Goal: Information Seeking & Learning: Compare options

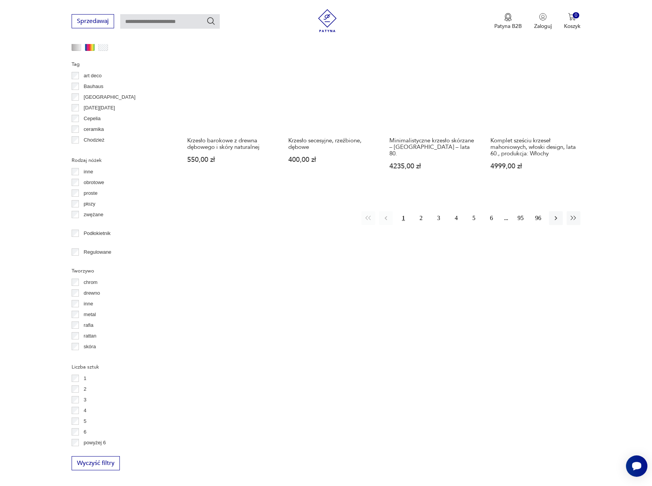
scroll to position [815, 0]
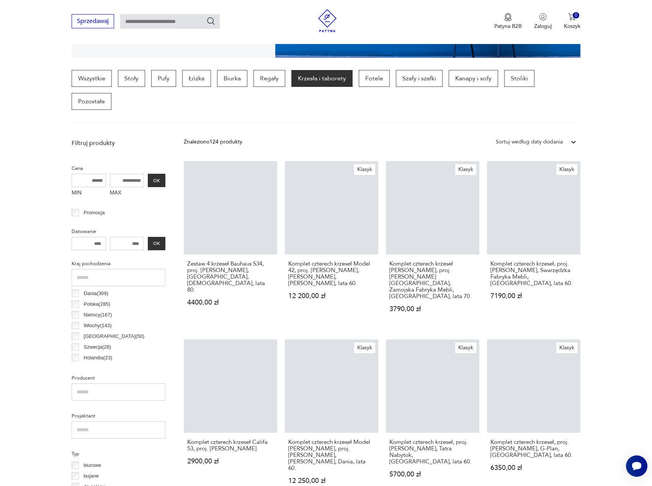
scroll to position [180, 0]
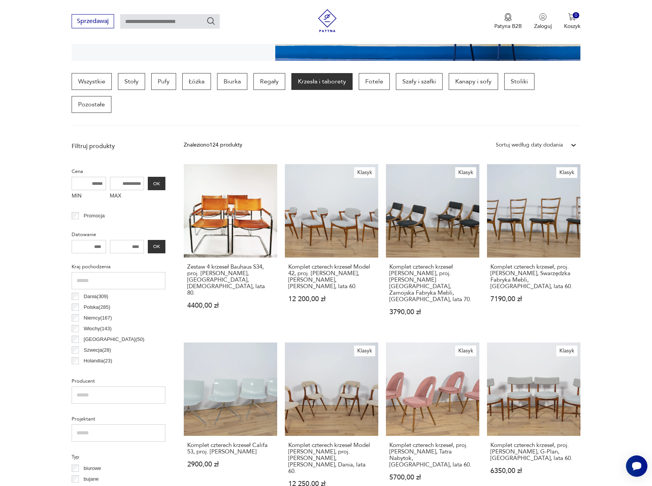
click at [130, 177] on input "MAX" at bounding box center [127, 183] width 34 height 13
type input "*"
type input "****"
click at [153, 177] on button "OK" at bounding box center [157, 183] width 18 height 13
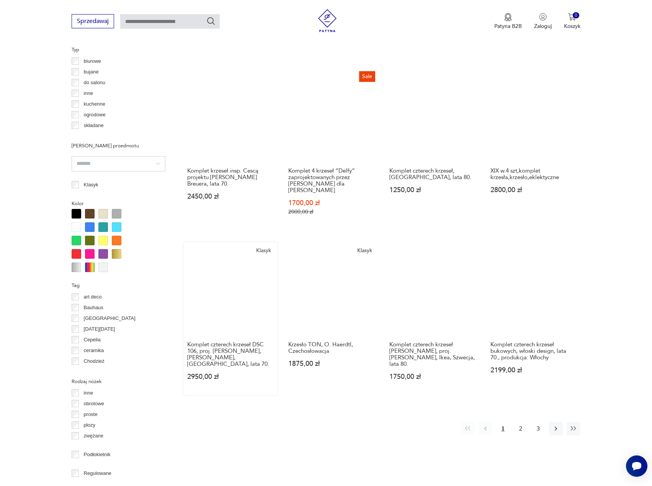
scroll to position [601, 0]
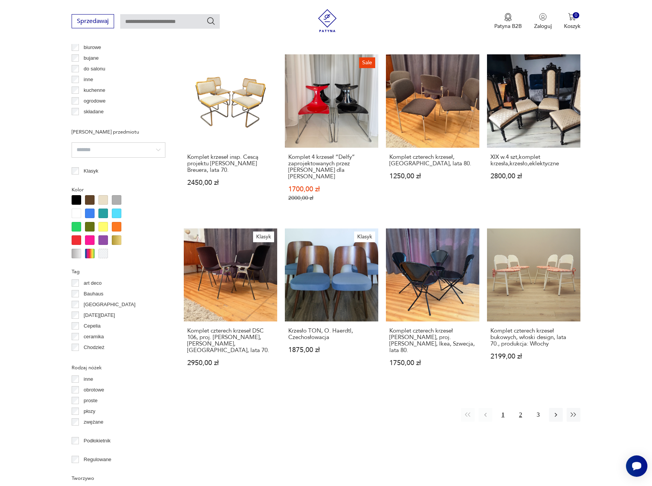
click at [521, 408] on button "2" at bounding box center [521, 415] width 14 height 14
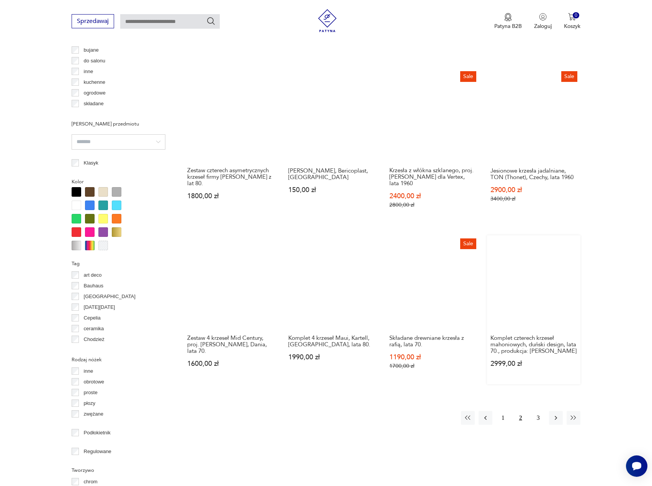
scroll to position [640, 0]
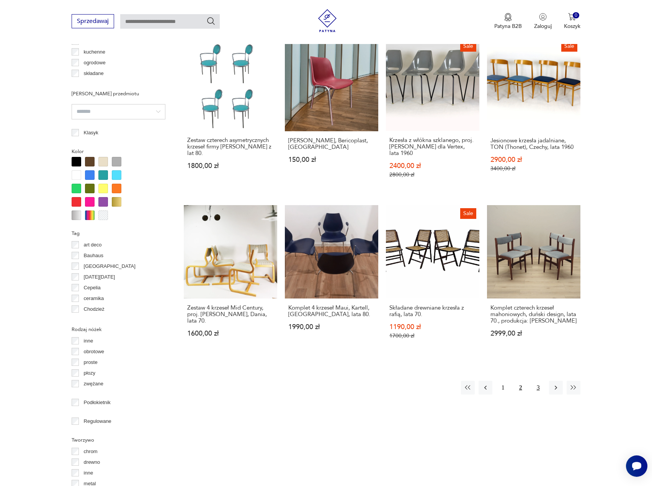
click at [535, 381] on button "3" at bounding box center [538, 388] width 14 height 14
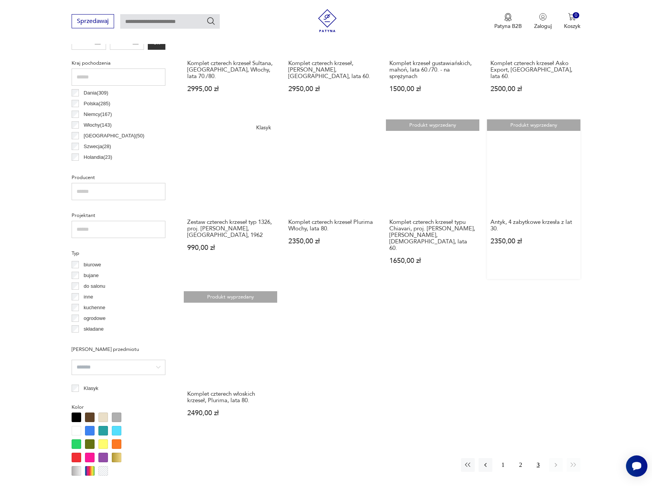
scroll to position [410, 0]
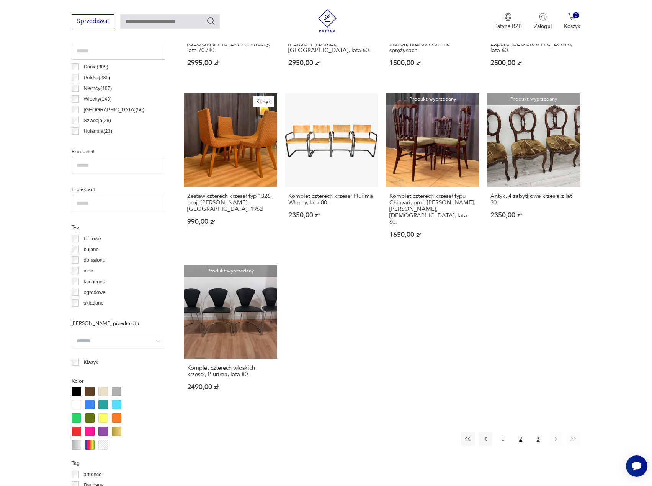
click at [525, 432] on button "2" at bounding box center [521, 439] width 14 height 14
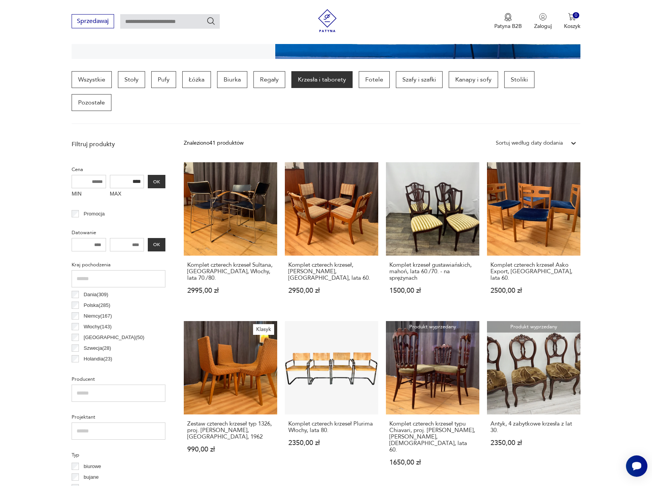
scroll to position [180, 0]
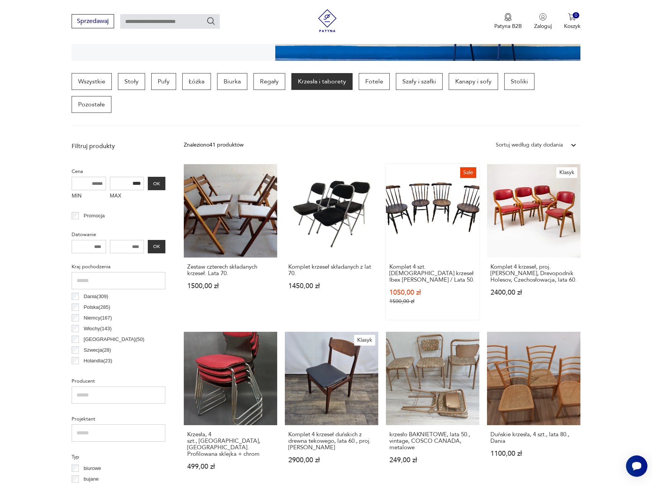
click at [468, 180] on link "Sale Komplet 4 szt. [DEMOGRAPHIC_DATA] krzeseł Ibex [PERSON_NAME] / Lata 50. 10…" at bounding box center [432, 241] width 93 height 155
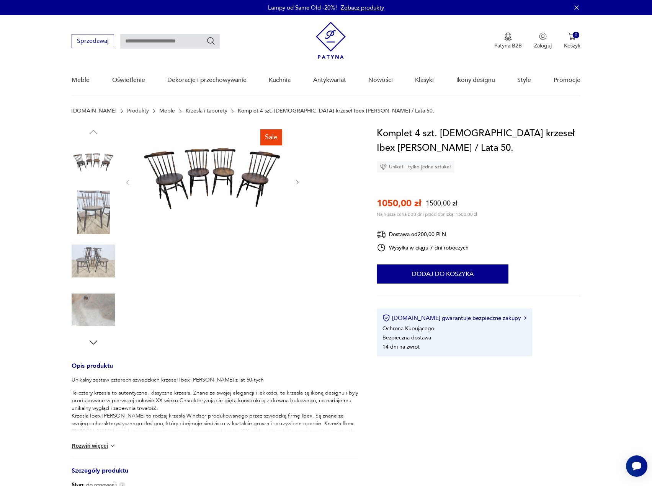
click at [106, 207] on img at bounding box center [94, 213] width 44 height 44
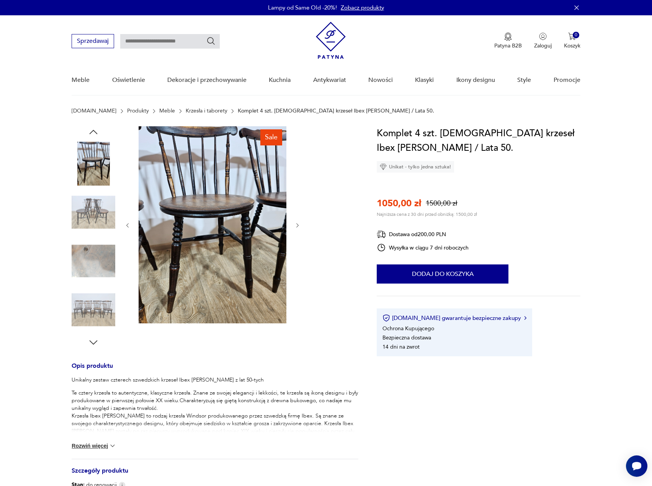
click at [103, 257] on img at bounding box center [94, 261] width 44 height 44
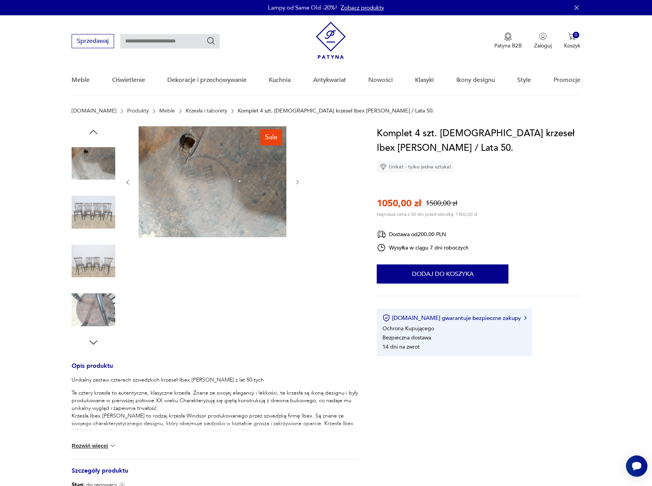
click at [105, 294] on img at bounding box center [94, 310] width 44 height 44
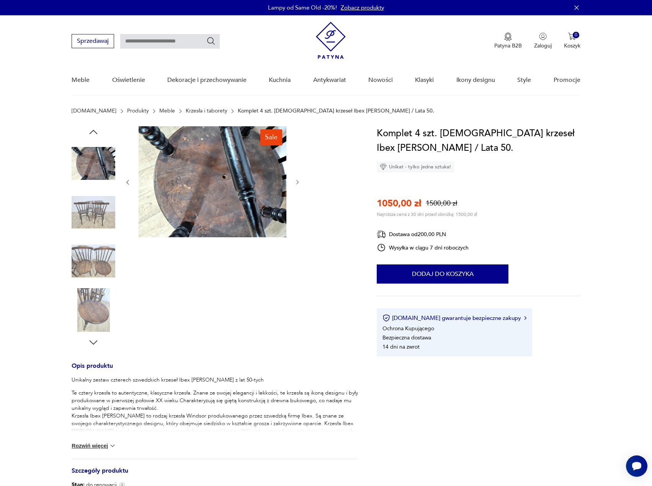
click at [107, 319] on img at bounding box center [94, 310] width 44 height 44
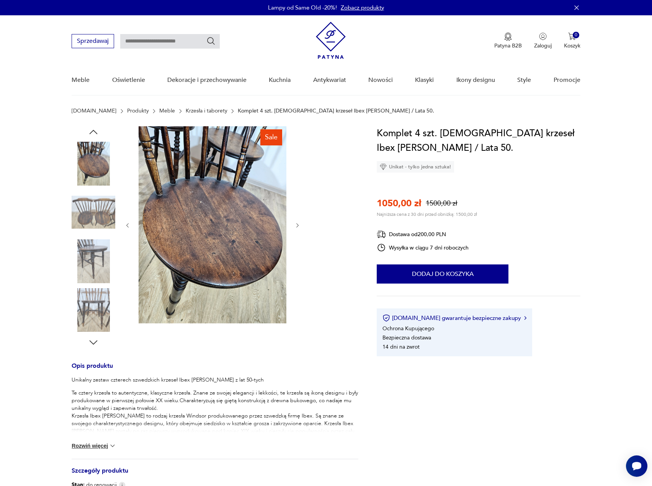
click at [297, 222] on icon "button" at bounding box center [297, 225] width 7 height 7
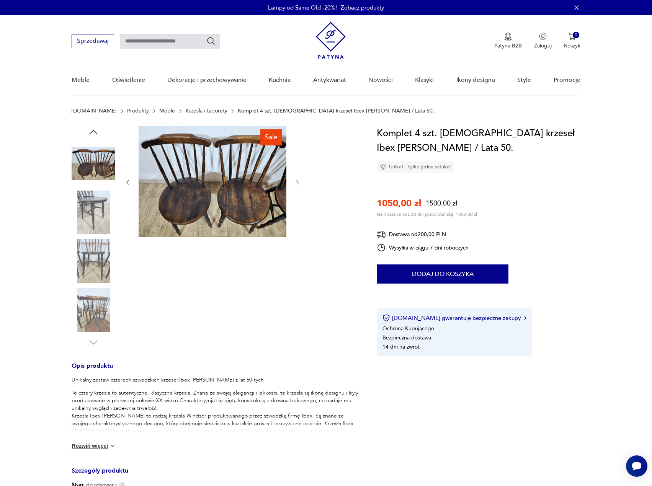
click at [296, 181] on icon "button" at bounding box center [297, 182] width 7 height 7
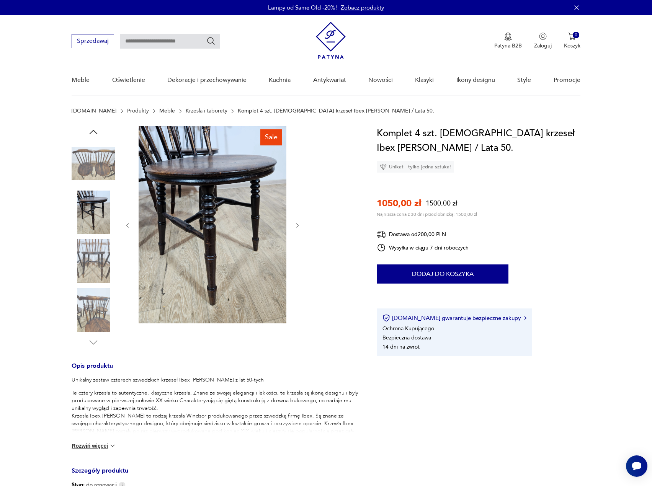
click at [298, 224] on icon "button" at bounding box center [297, 225] width 7 height 7
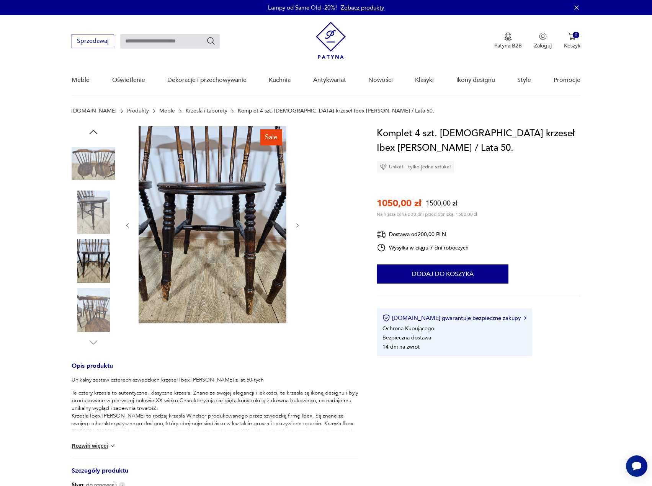
click at [297, 227] on icon "button" at bounding box center [297, 225] width 7 height 7
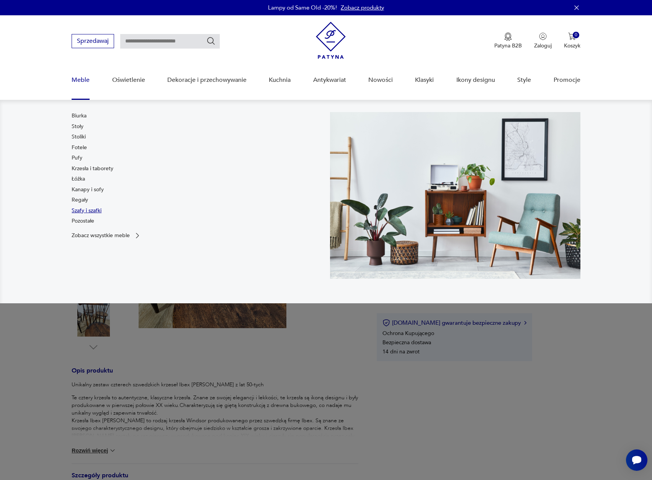
click at [95, 210] on link "Szafy i szafki" at bounding box center [87, 211] width 30 height 8
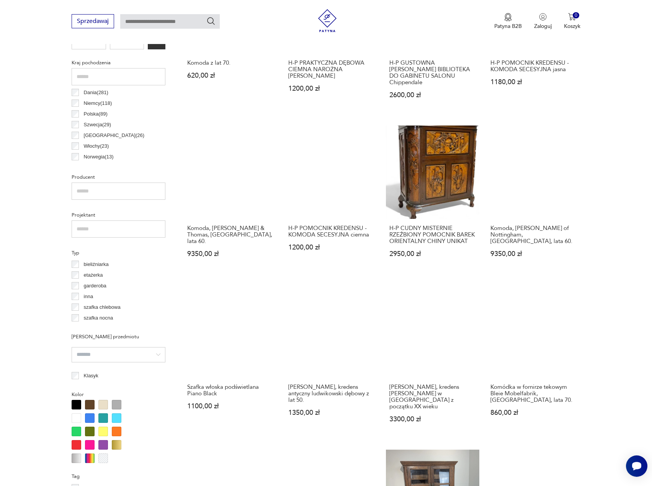
scroll to position [398, 0]
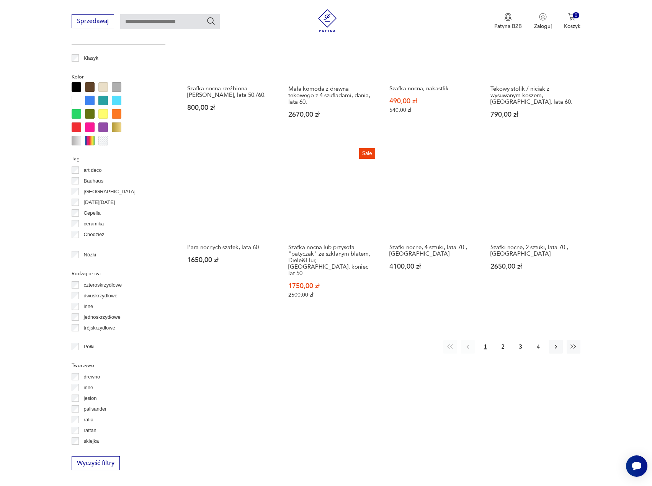
scroll to position [716, 0]
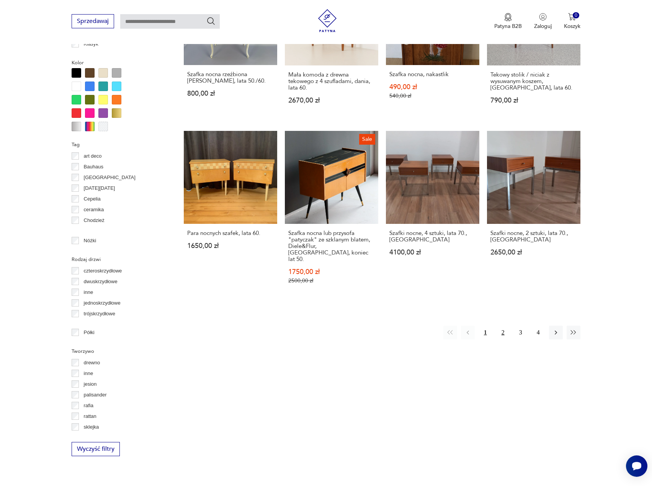
click at [502, 326] on button "2" at bounding box center [503, 333] width 14 height 14
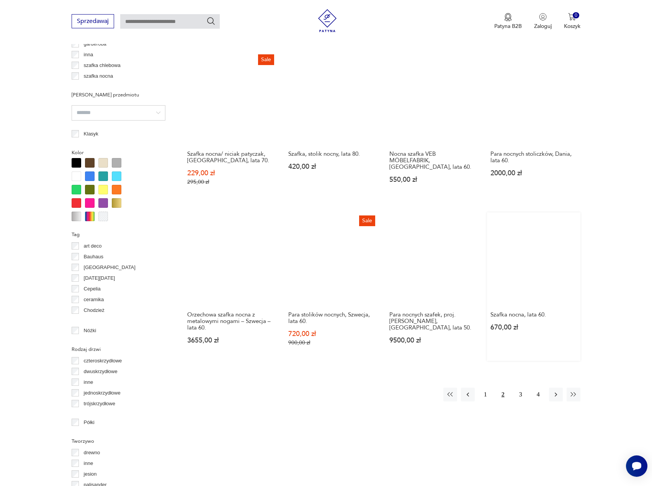
scroll to position [640, 0]
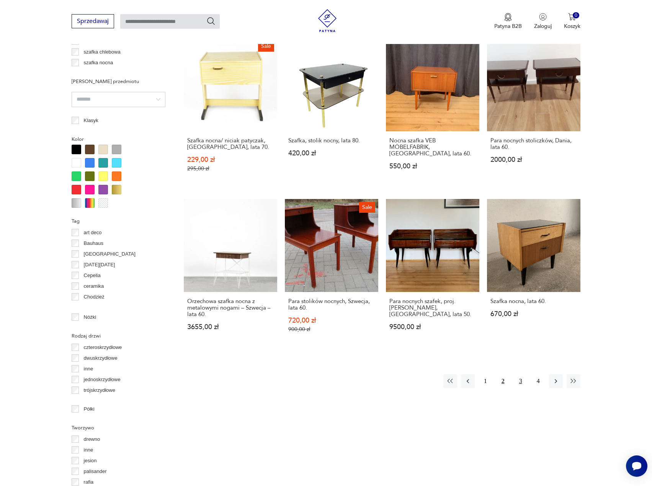
click at [519, 374] on button "3" at bounding box center [521, 381] width 14 height 14
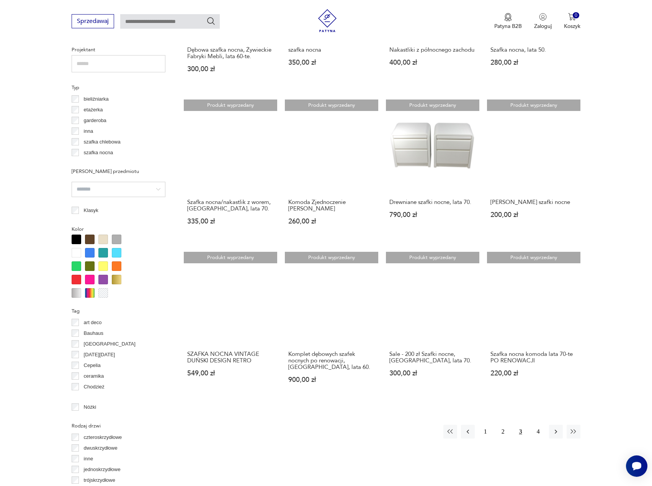
scroll to position [563, 0]
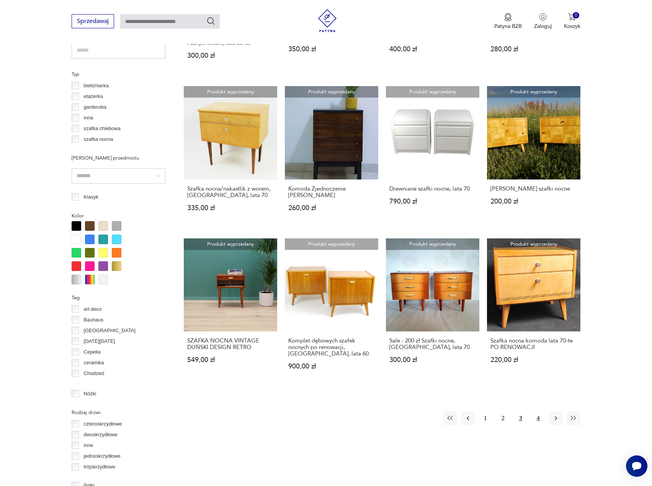
click at [539, 411] on button "4" at bounding box center [538, 418] width 14 height 14
